Goal: Consume media (video, audio)

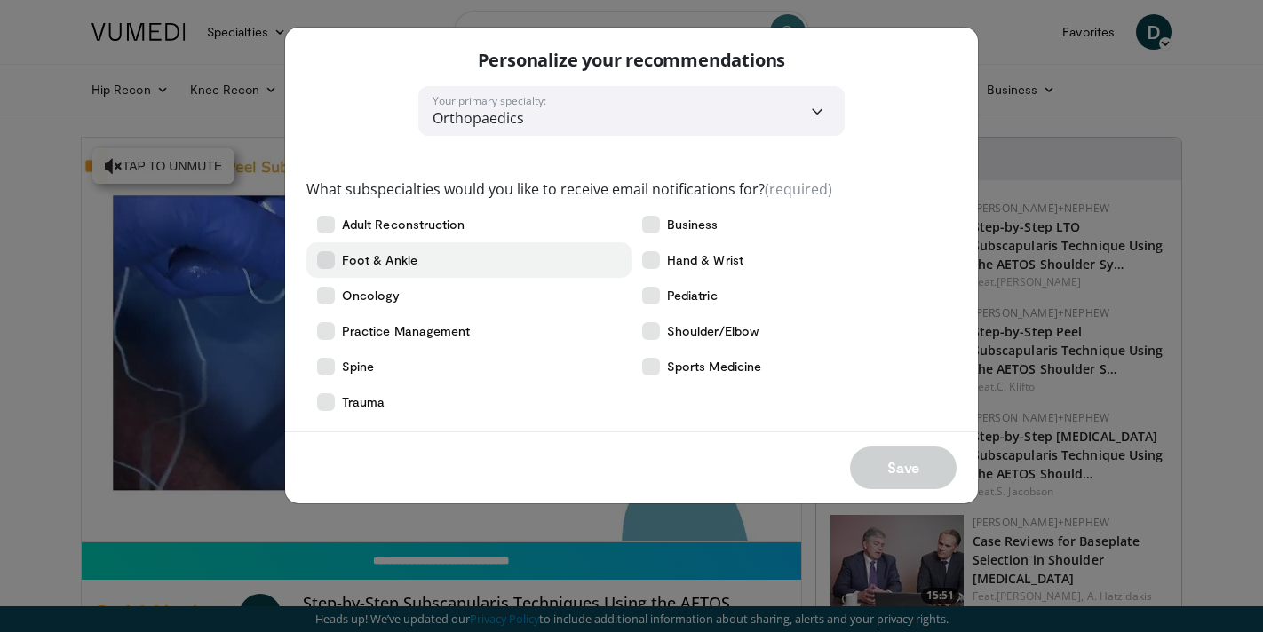
click at [327, 258] on icon at bounding box center [326, 260] width 18 height 18
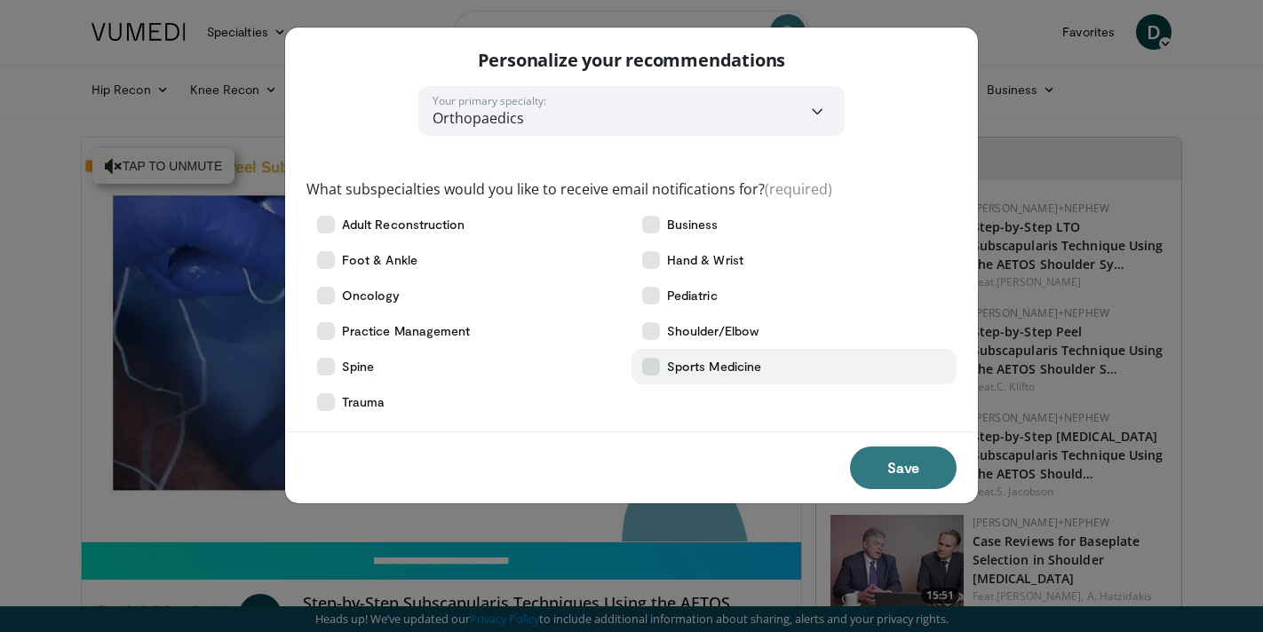
click at [652, 366] on icon at bounding box center [651, 367] width 18 height 18
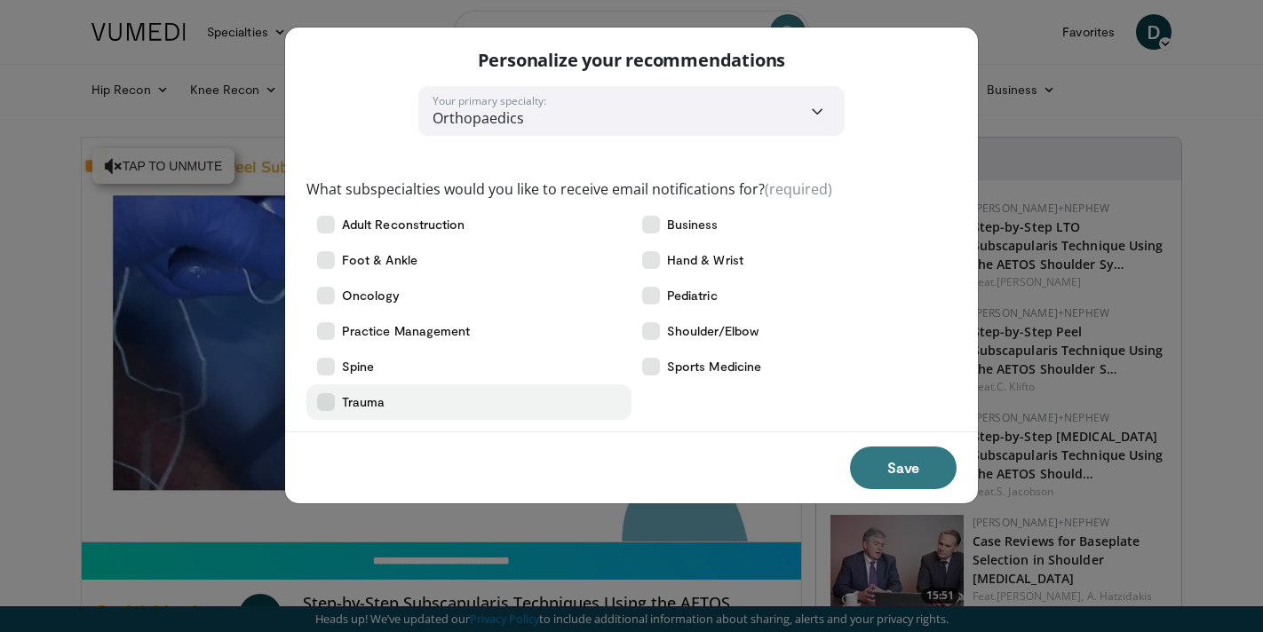
click at [322, 403] on icon at bounding box center [326, 402] width 18 height 18
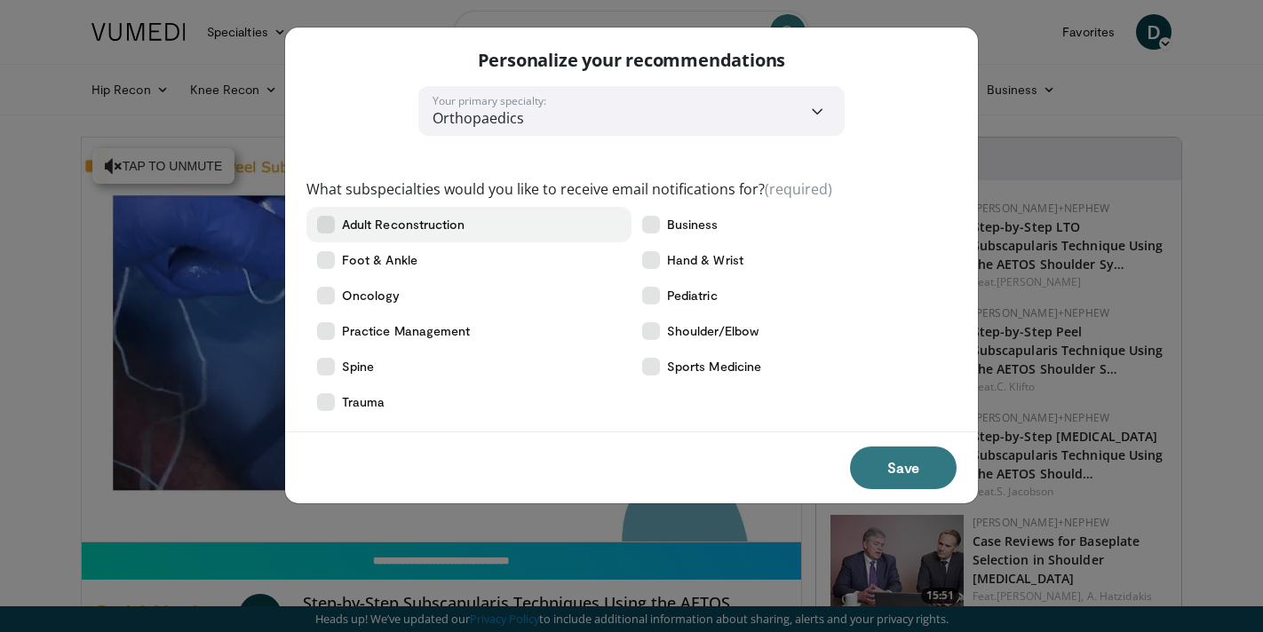
click at [323, 221] on icon at bounding box center [326, 225] width 18 height 18
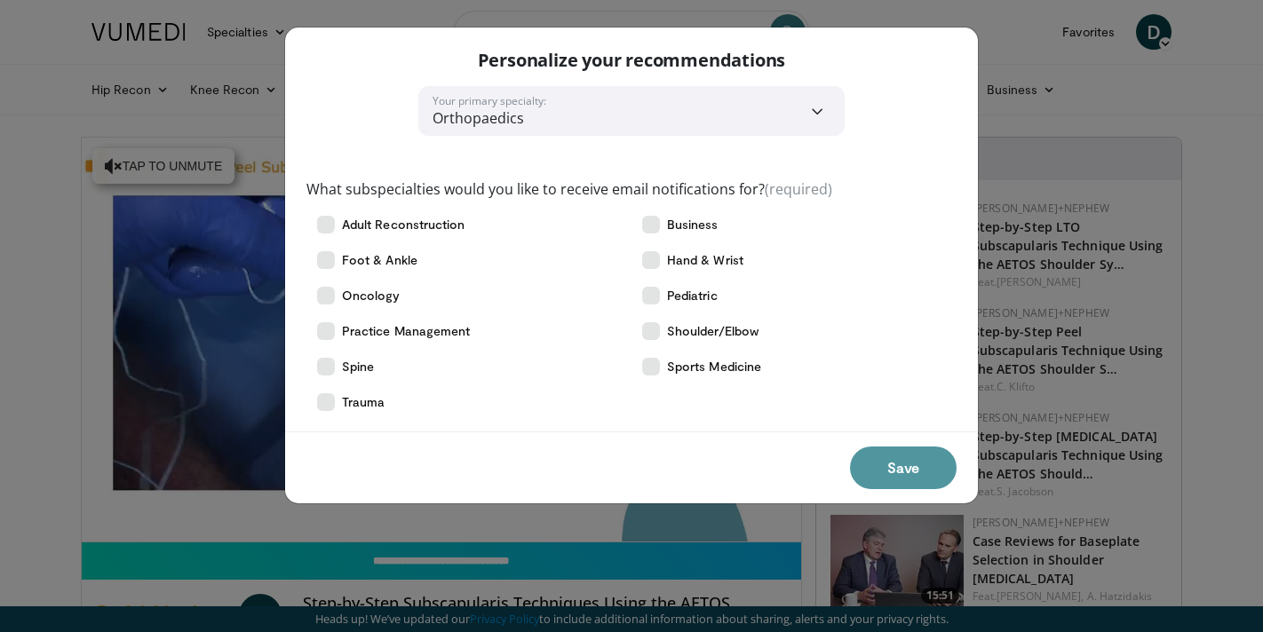
click at [901, 468] on button "Save" at bounding box center [903, 468] width 107 height 43
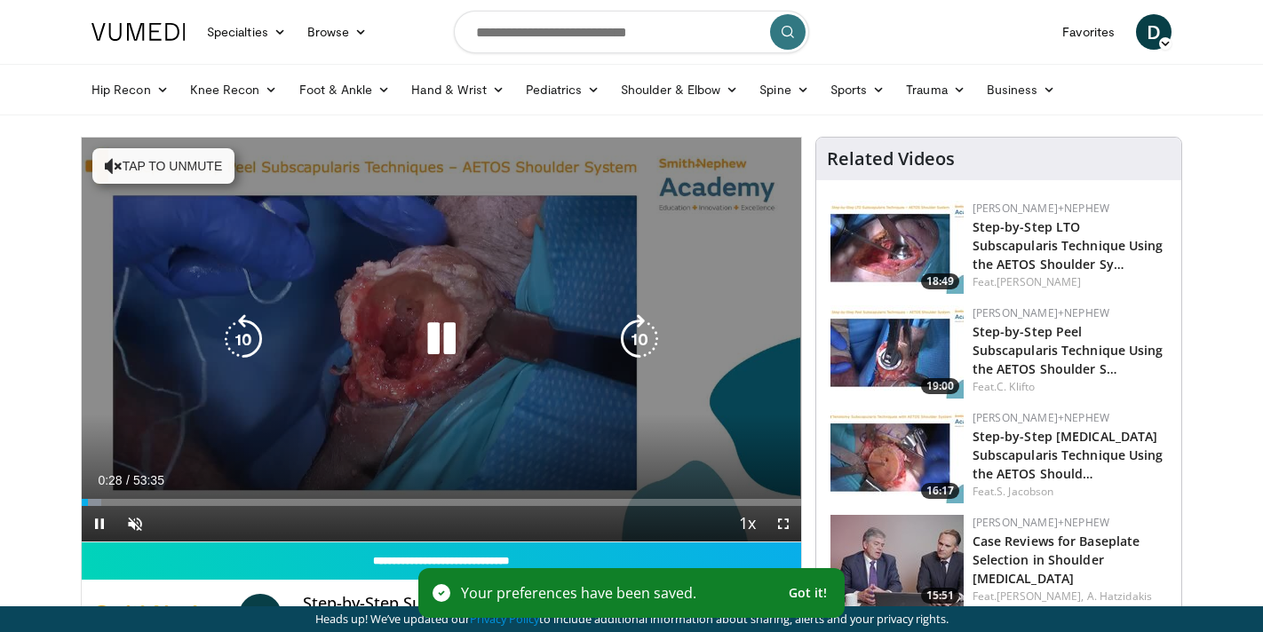
click at [175, 163] on button "Tap to unmute" at bounding box center [163, 166] width 142 height 36
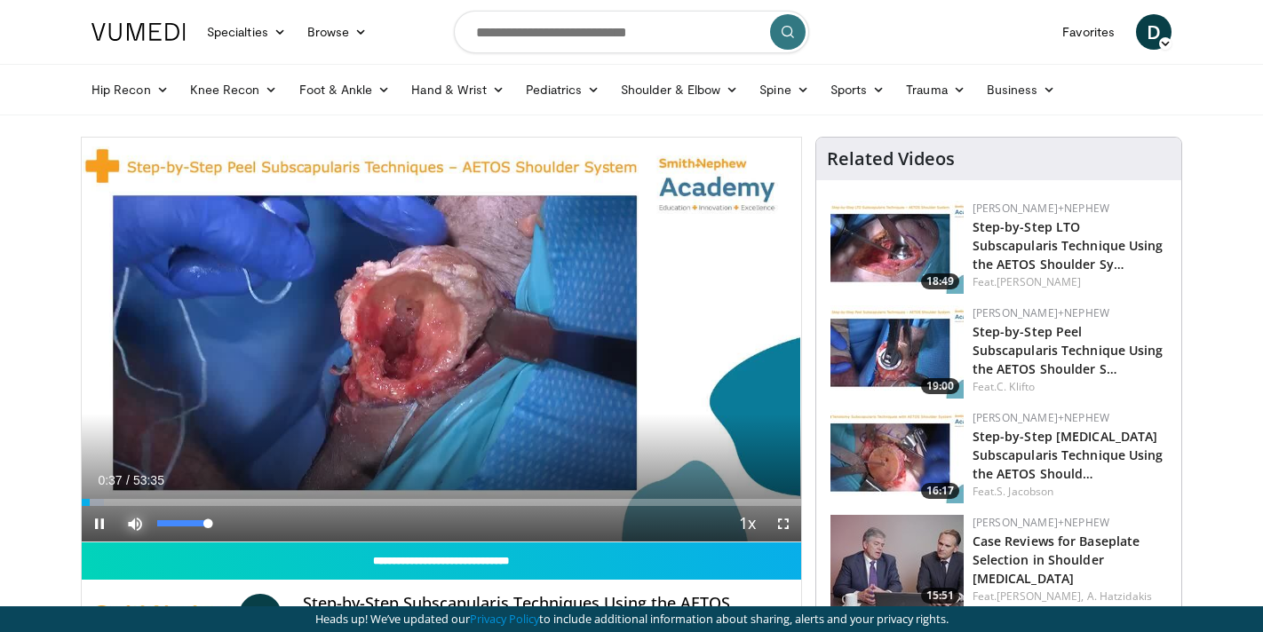
click at [138, 522] on span "Video Player" at bounding box center [135, 524] width 36 height 36
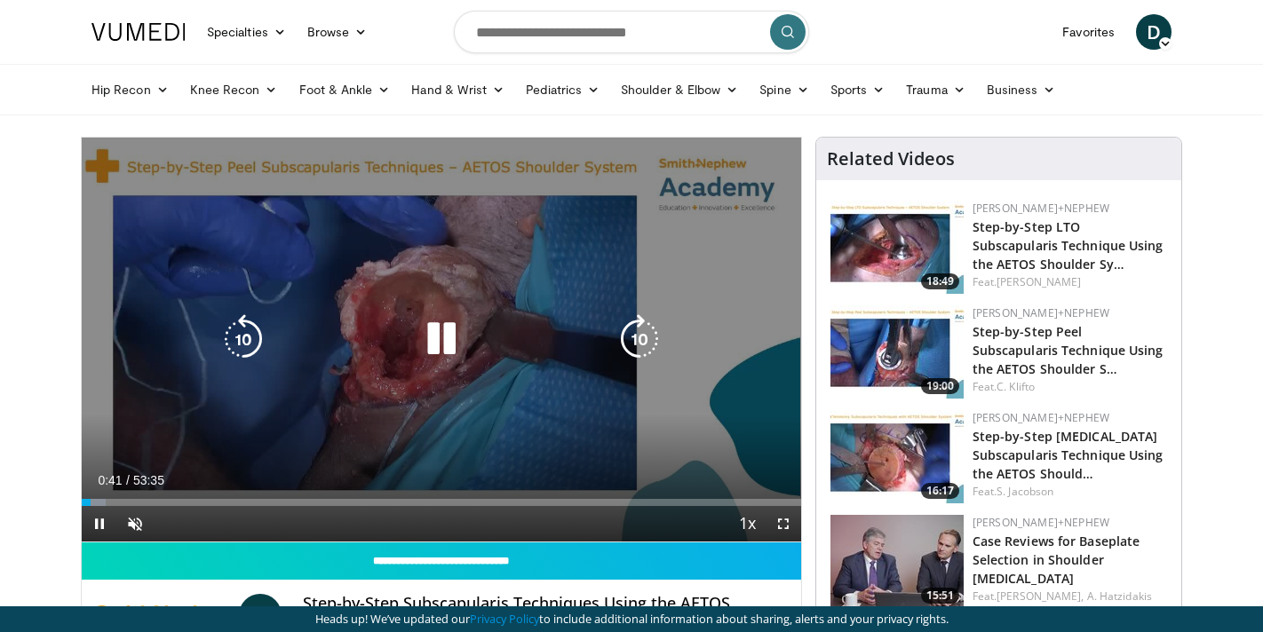
click at [438, 340] on icon "Video Player" at bounding box center [442, 339] width 50 height 50
click at [441, 338] on icon "Video Player" at bounding box center [442, 339] width 50 height 50
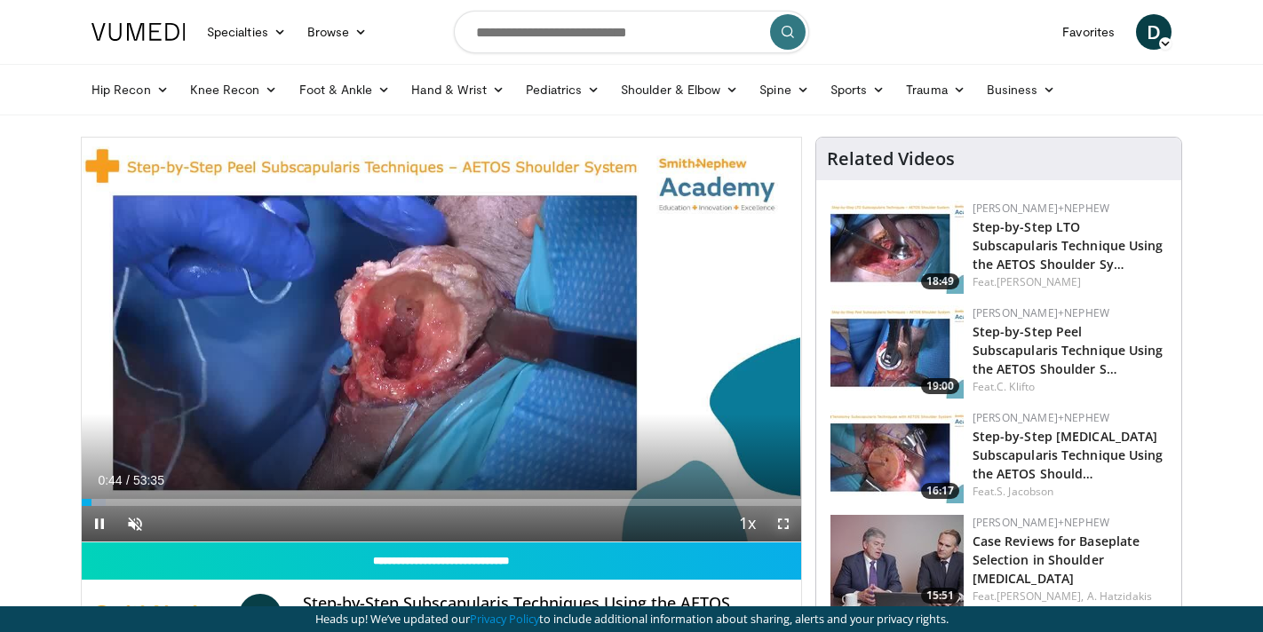
click at [779, 520] on span "Video Player" at bounding box center [784, 524] width 36 height 36
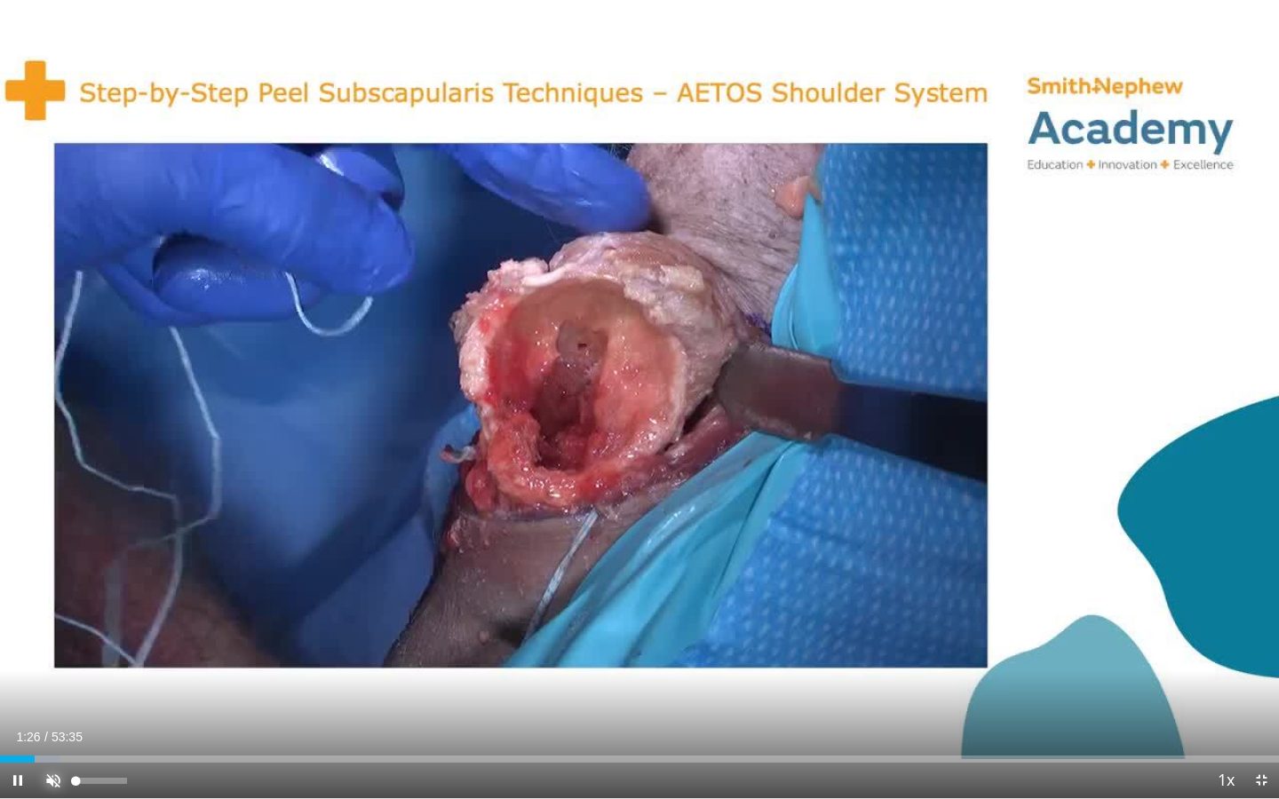
click at [55, 632] on span "Video Player" at bounding box center [54, 781] width 36 height 36
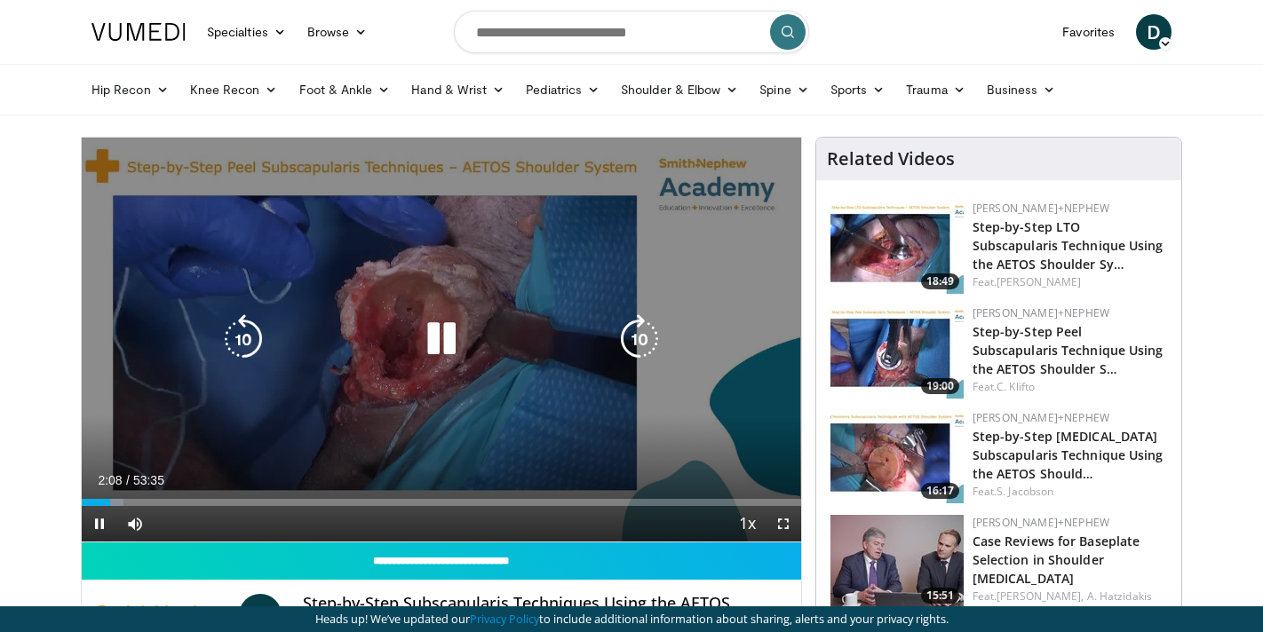
click at [450, 325] on icon "Video Player" at bounding box center [442, 339] width 50 height 50
